Goal: Information Seeking & Learning: Find specific fact

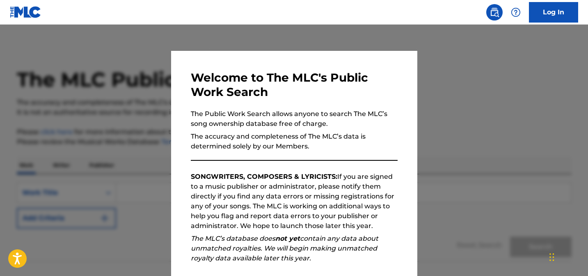
click at [130, 134] on div at bounding box center [294, 163] width 588 height 276
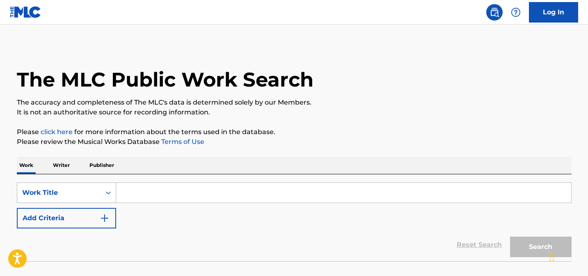
click at [90, 192] on div "Work Title" at bounding box center [66, 193] width 99 height 21
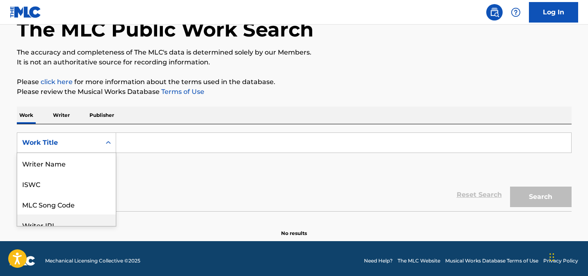
scroll to position [50, 0]
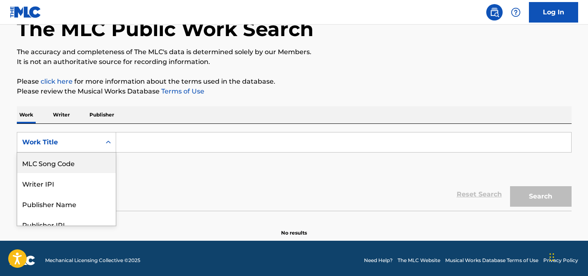
click at [104, 144] on icon "Search Form" at bounding box center [108, 142] width 8 height 8
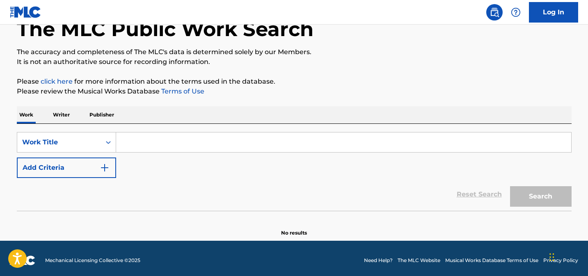
click at [108, 145] on icon "Search Form" at bounding box center [108, 142] width 8 height 8
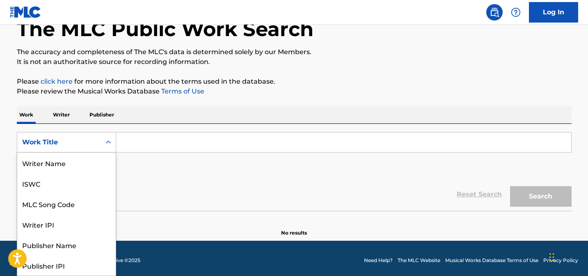
scroll to position [41, 0]
click at [57, 270] on div "Work Title" at bounding box center [66, 265] width 98 height 21
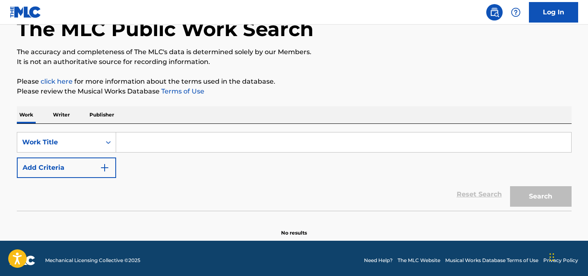
click at [147, 144] on input "Search Form" at bounding box center [343, 143] width 455 height 20
click at [61, 116] on p "Writer" at bounding box center [61, 114] width 22 height 17
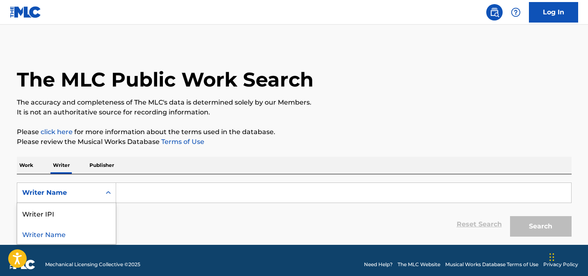
click at [68, 194] on div "Writer Name" at bounding box center [59, 193] width 74 height 10
click at [146, 189] on input "Search Form" at bounding box center [343, 193] width 455 height 20
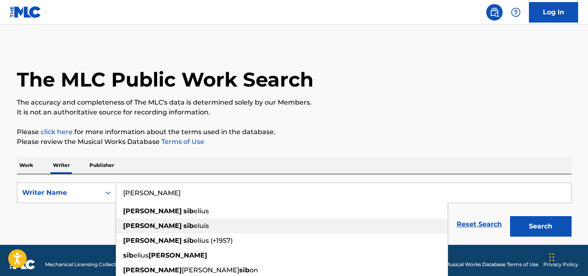
click at [183, 229] on strong "sib" at bounding box center [188, 226] width 10 height 8
type input "[PERSON_NAME]"
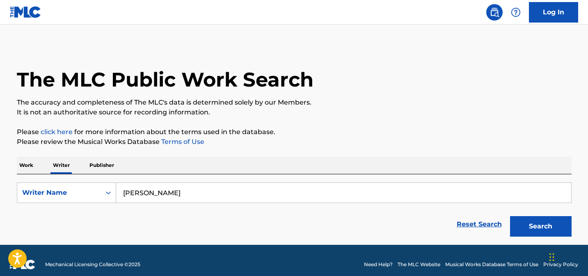
scroll to position [8, 0]
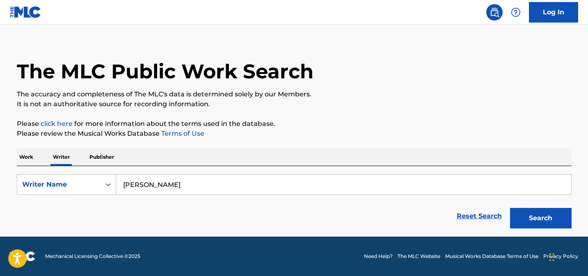
click at [536, 218] on button "Search" at bounding box center [541, 218] width 62 height 21
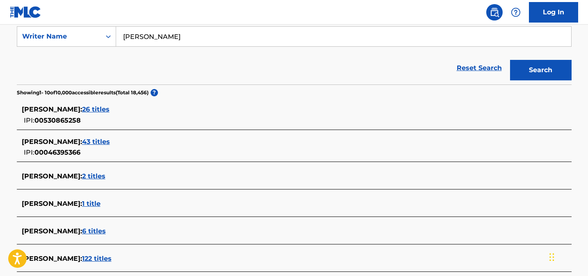
scroll to position [162, 0]
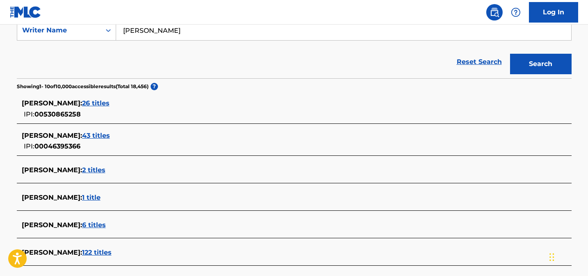
click at [93, 170] on span "2 titles" at bounding box center [93, 170] width 23 height 8
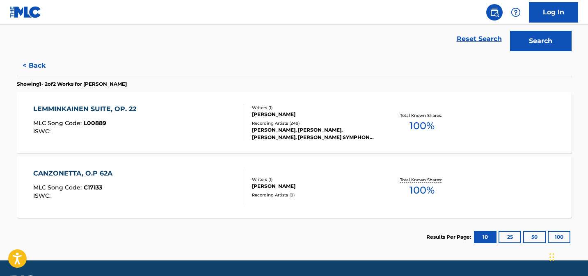
scroll to position [0, 0]
